Goal: Communication & Community: Answer question/provide support

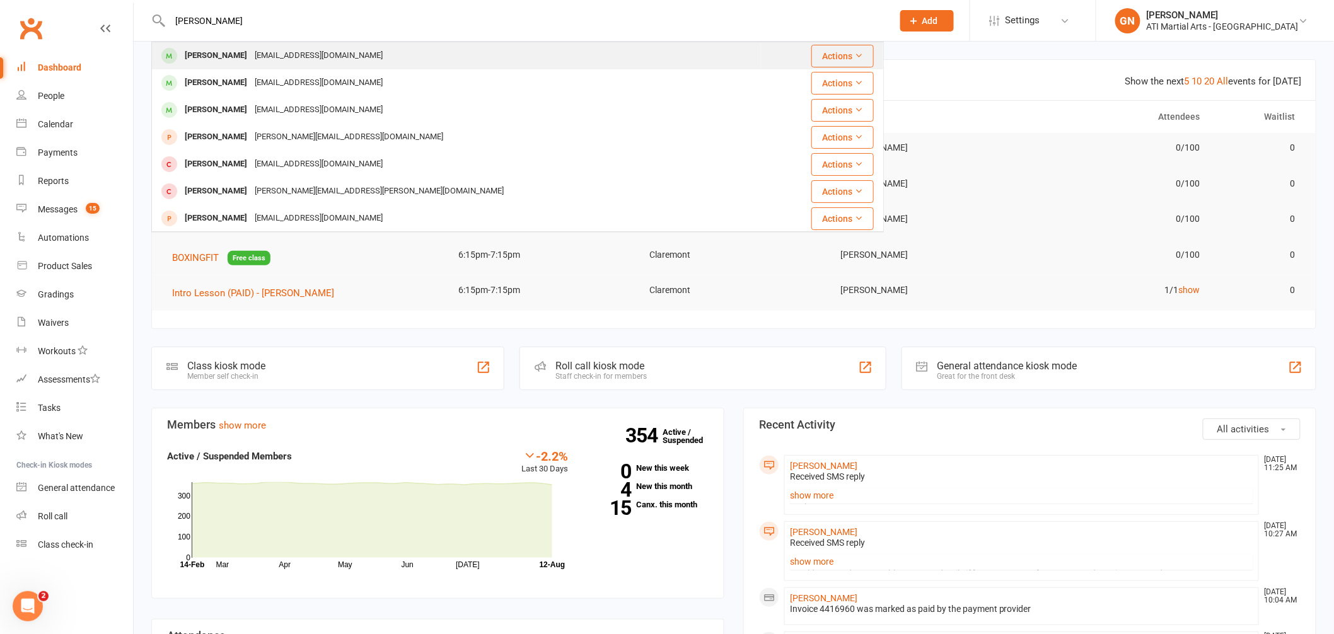
type input "[PERSON_NAME]"
click at [216, 52] on div "[PERSON_NAME]" at bounding box center [216, 56] width 70 height 18
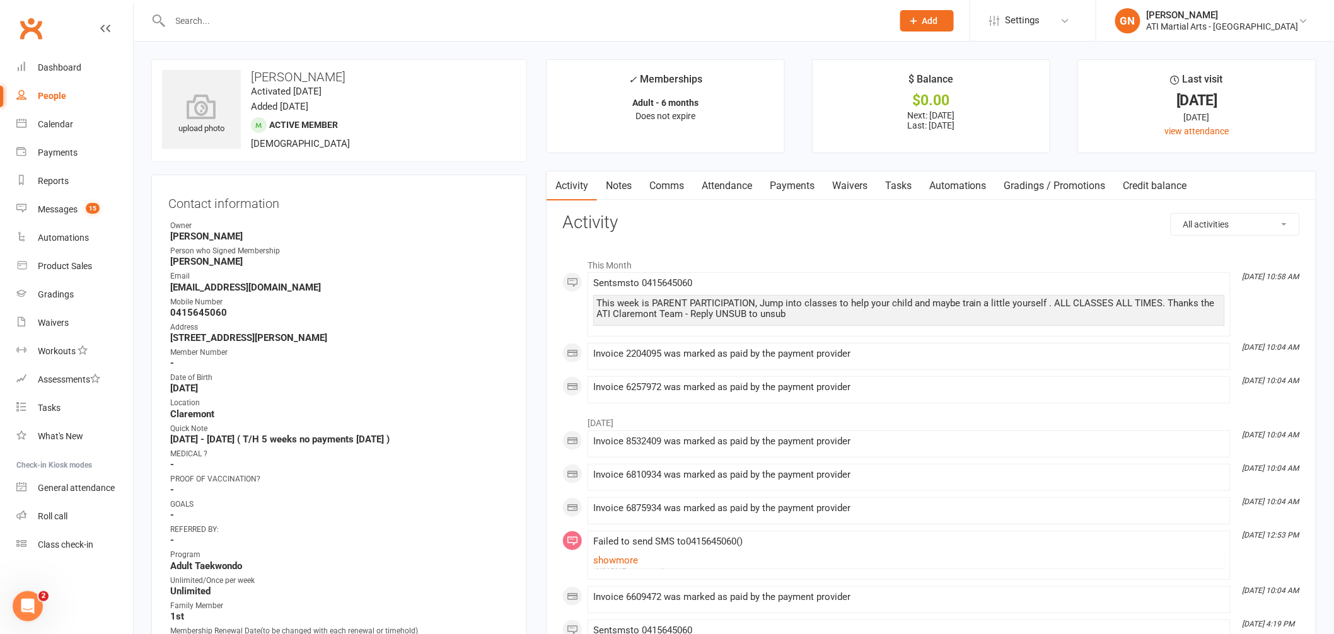
click at [624, 185] on link "Notes" at bounding box center [619, 186] width 44 height 29
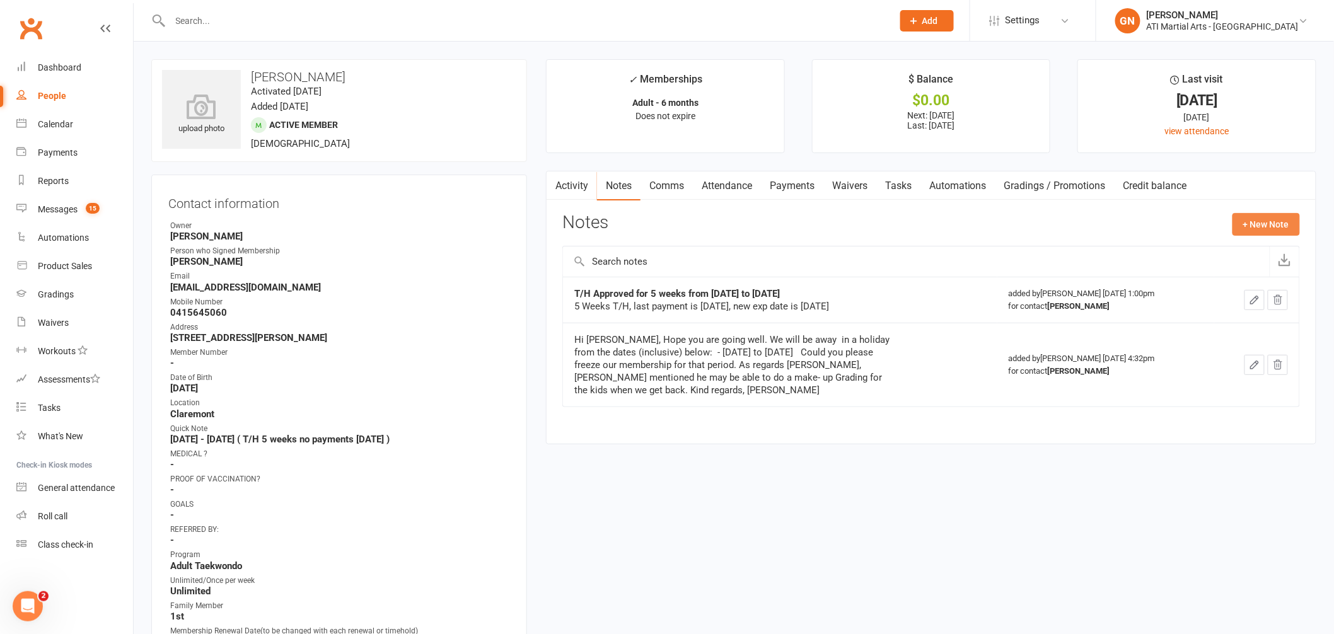
click at [1268, 228] on button "+ New Note" at bounding box center [1266, 224] width 67 height 23
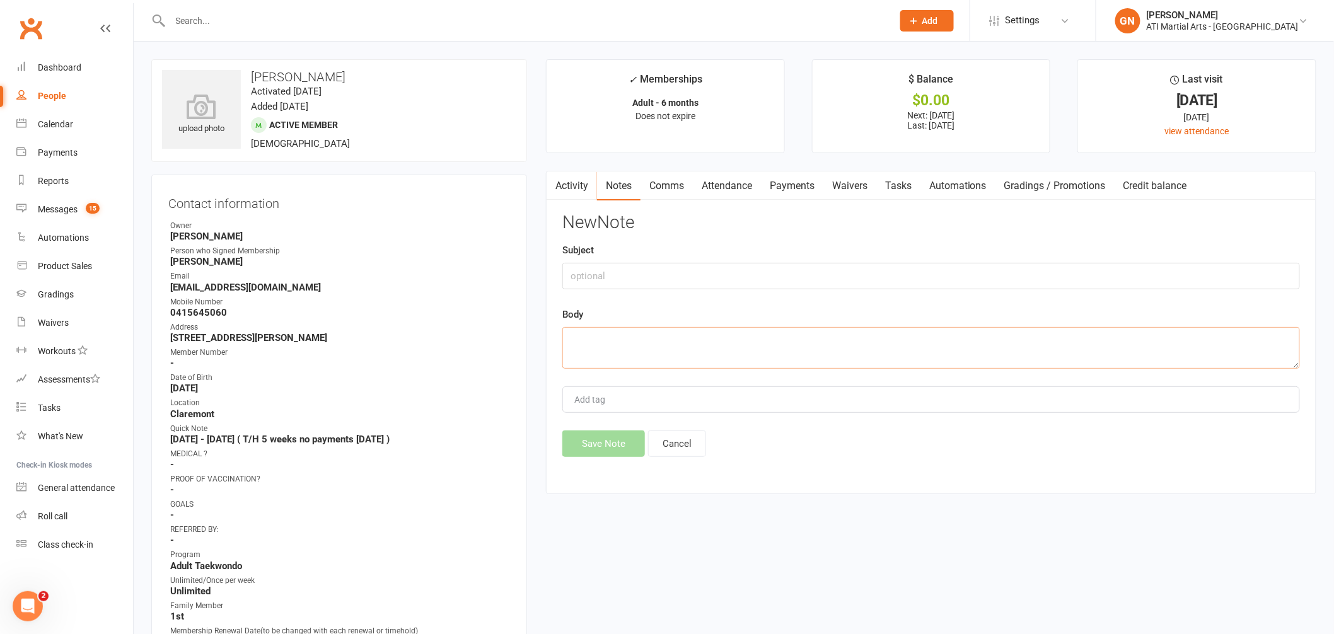
paste textarea "Hi [PERSON_NAME], I hope you are going well. I just wanted to check-in as regar…"
type textarea "Hi [PERSON_NAME], I hope you are going well. I just wanted to check-in as regar…"
click at [614, 443] on button "Save Note" at bounding box center [604, 444] width 83 height 26
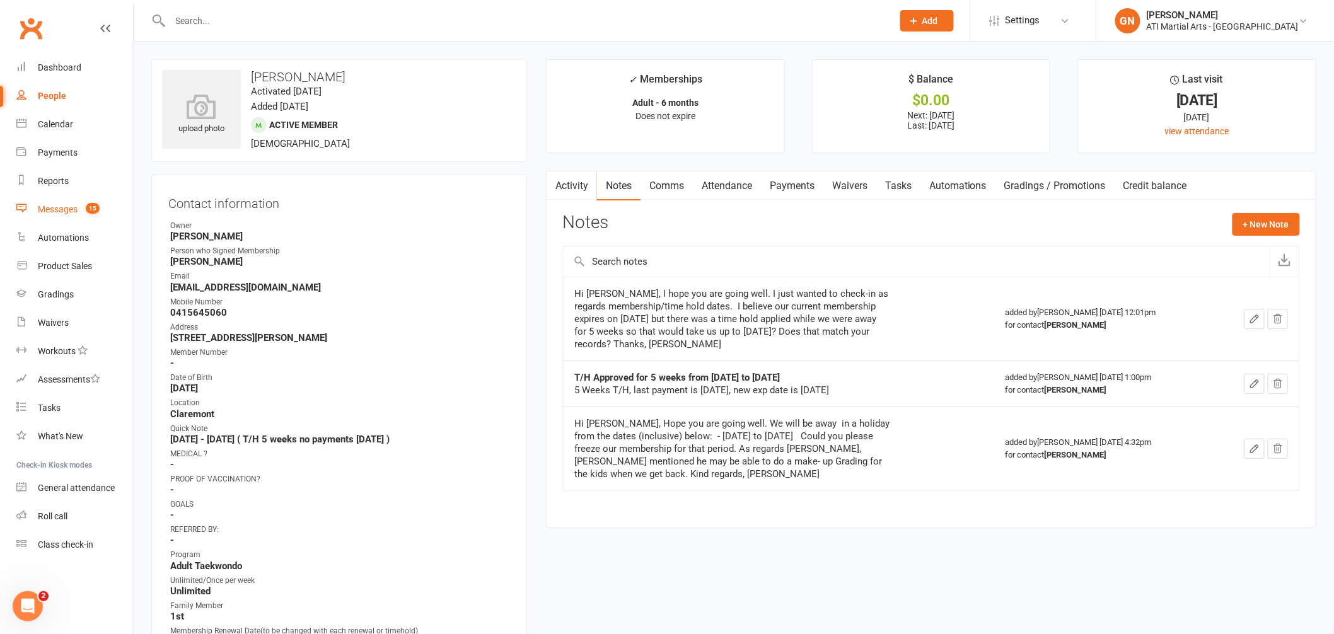
click at [59, 209] on div "Messages" at bounding box center [58, 209] width 40 height 10
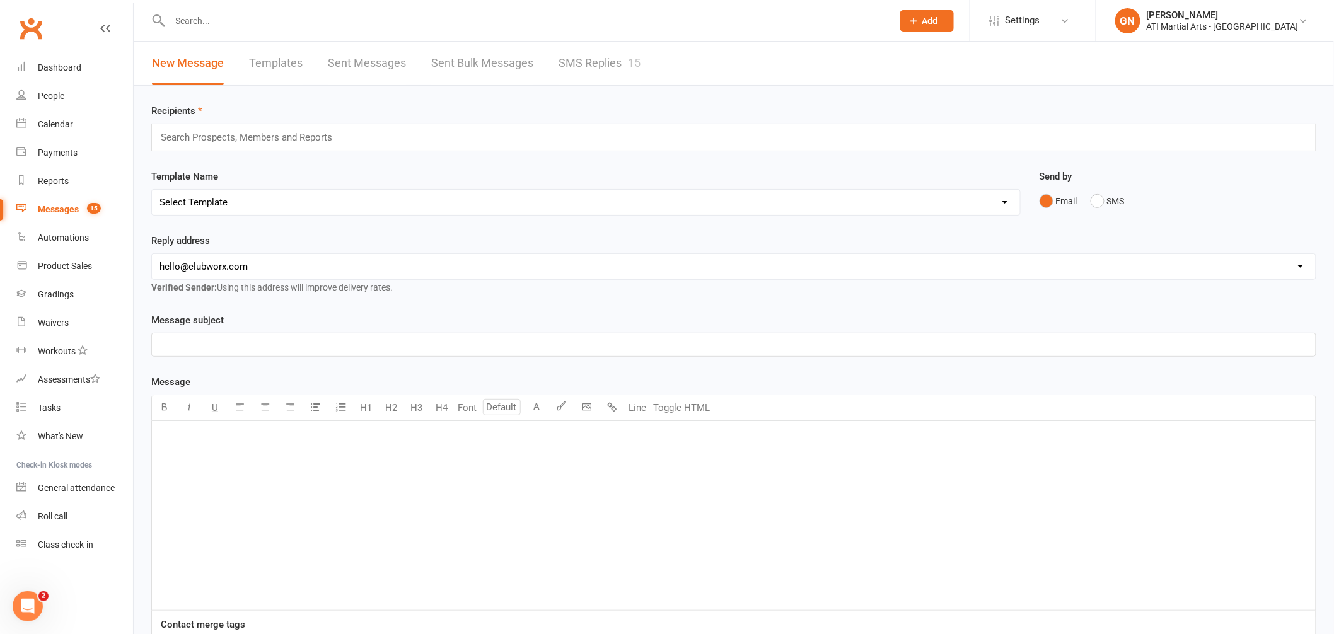
click at [580, 66] on link "SMS Replies 15" at bounding box center [600, 64] width 82 height 44
